Goal: Navigation & Orientation: Find specific page/section

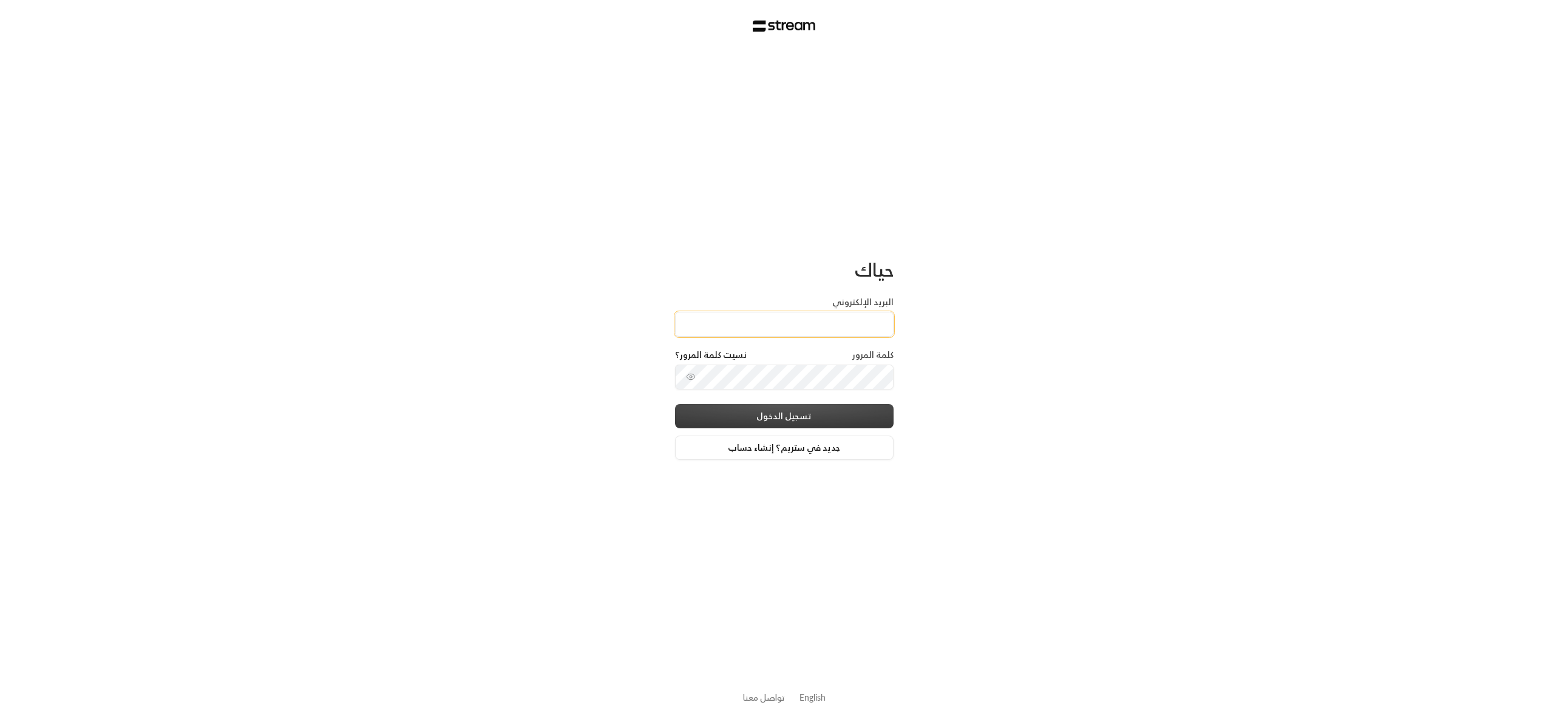
type input "[EMAIL_ADDRESS][DOMAIN_NAME]"
click at [799, 417] on button "تسجيل الدخول" at bounding box center [784, 416] width 219 height 24
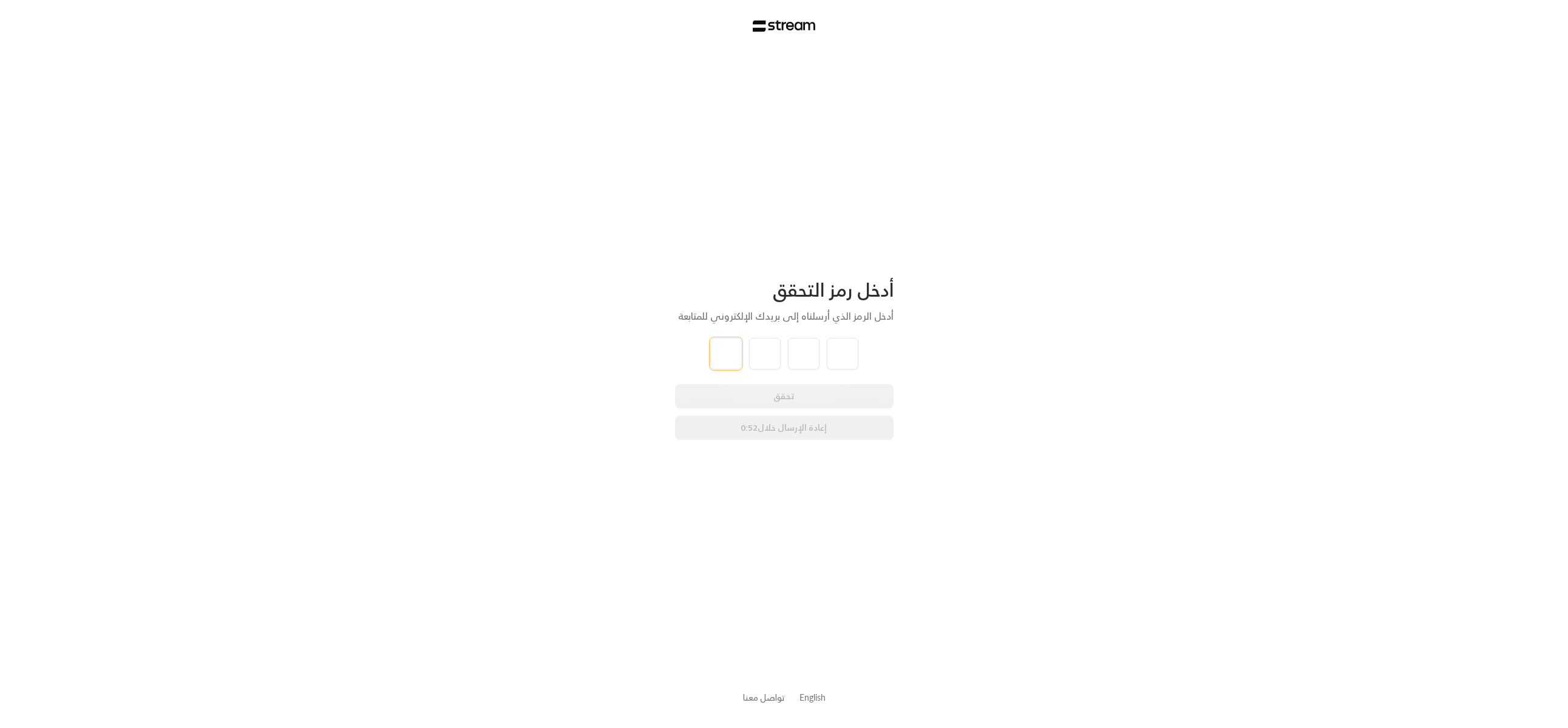
type input "4"
type input "1"
type input "4"
type input "9"
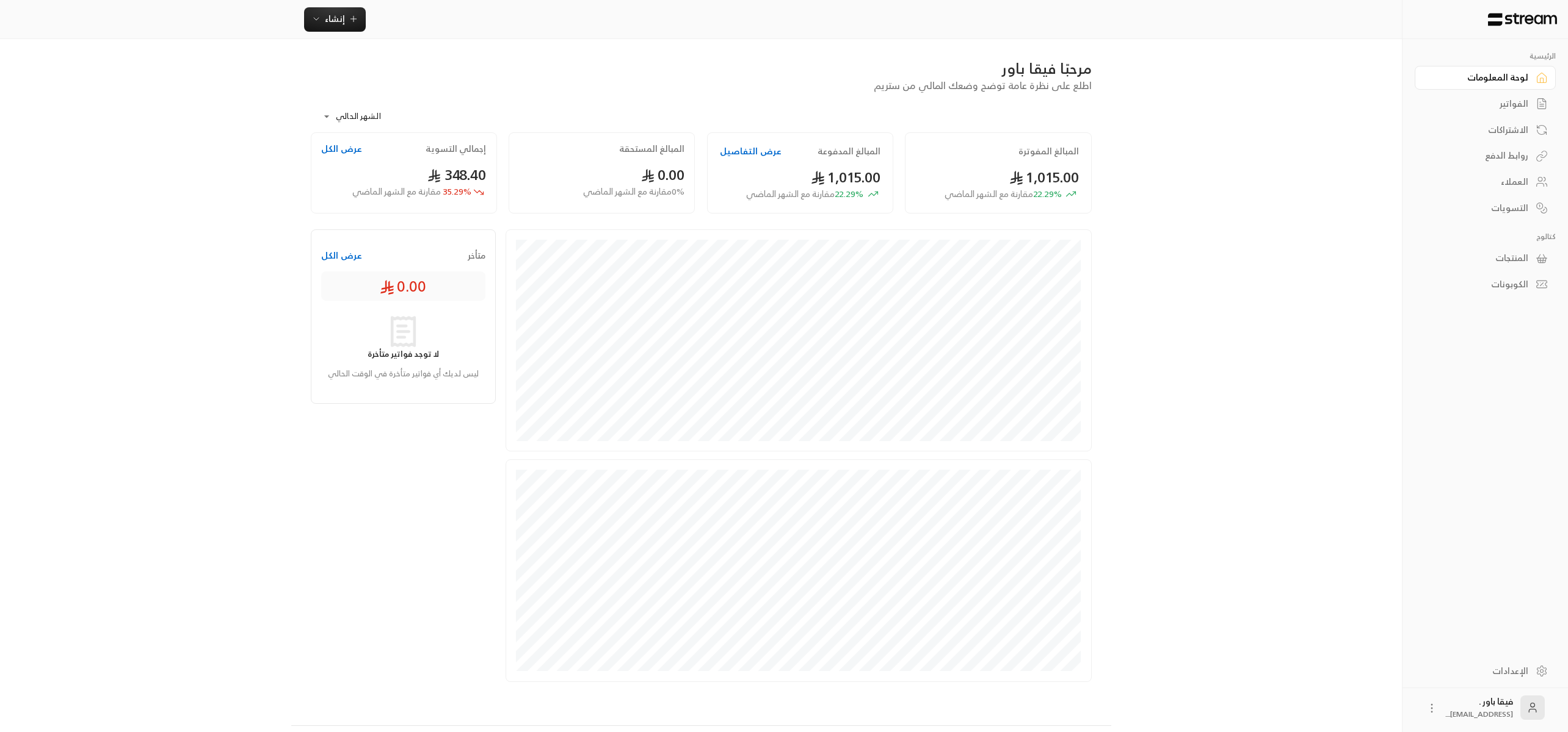
click at [1518, 186] on div "العملاء" at bounding box center [1479, 182] width 98 height 12
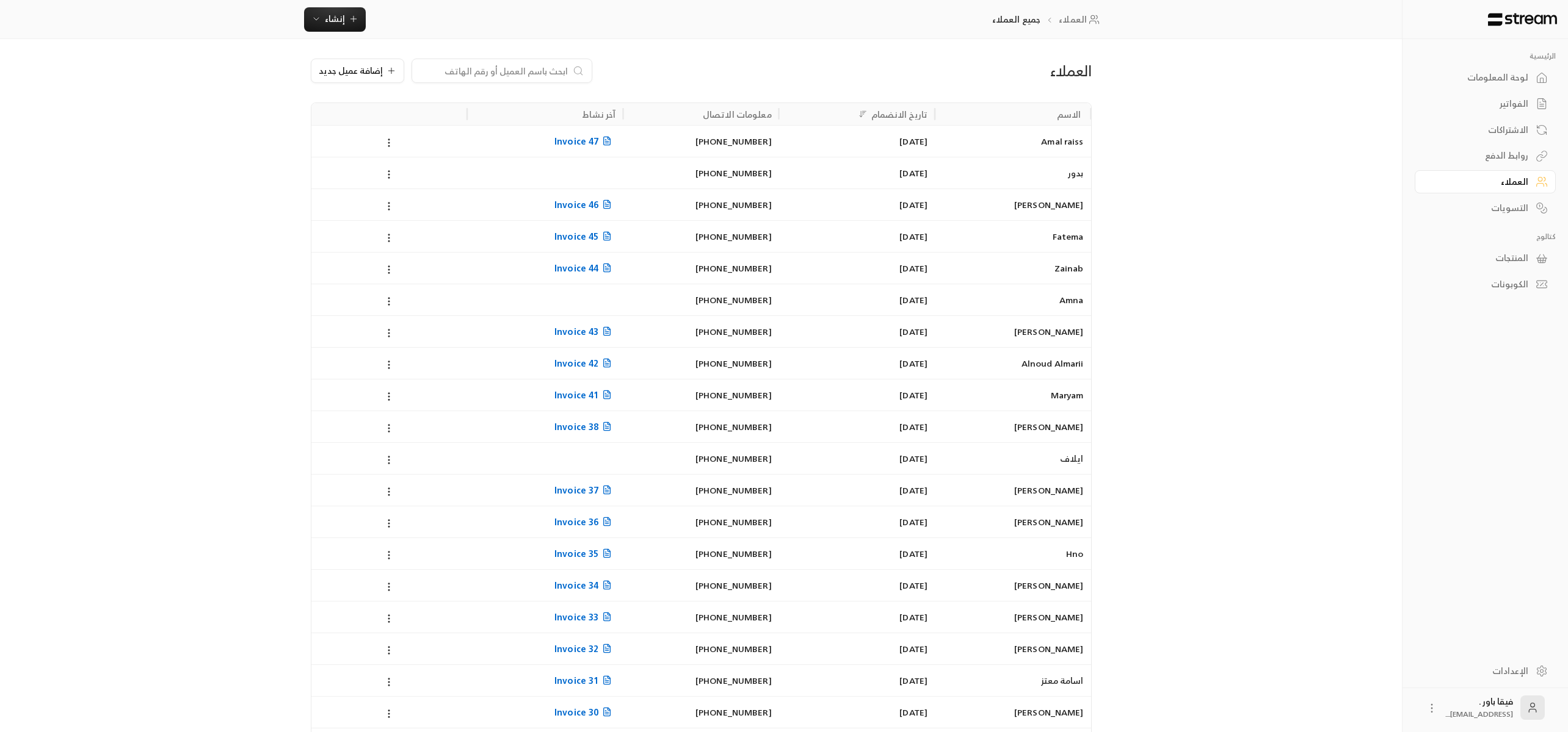
click at [1533, 77] on link "لوحة المعلومات" at bounding box center [1485, 77] width 141 height 24
